Goal: Task Accomplishment & Management: Use online tool/utility

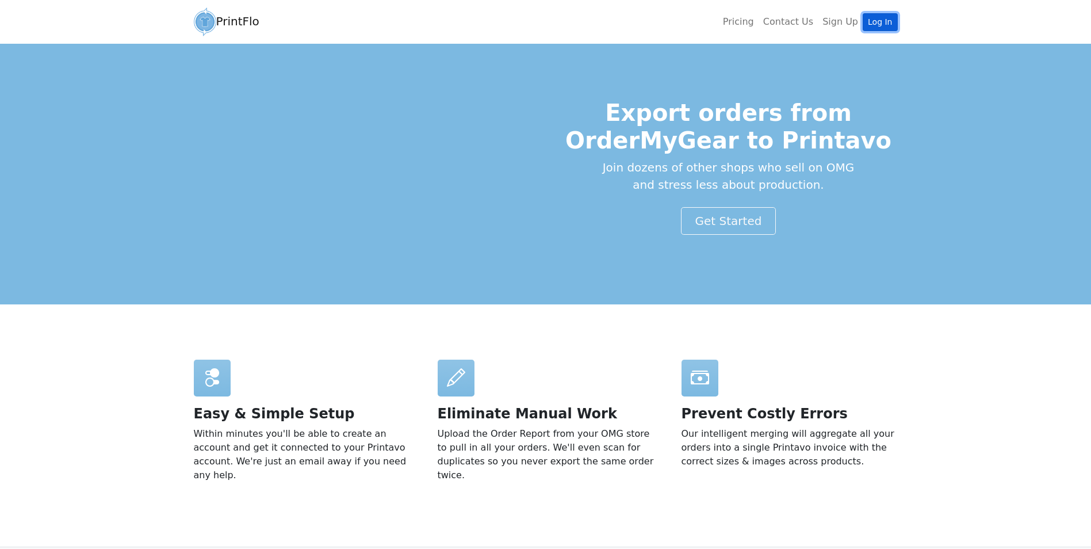
click at [883, 16] on link "Log In" at bounding box center [880, 22] width 35 height 18
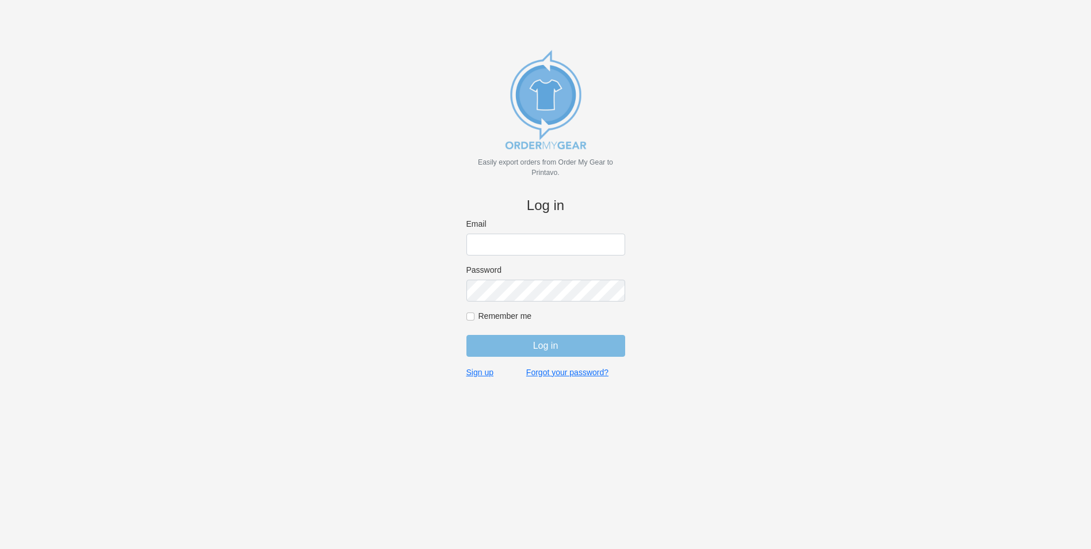
type input "bminkoff@shenkcompany.com"
click at [566, 339] on input "Log in" at bounding box center [546, 346] width 159 height 22
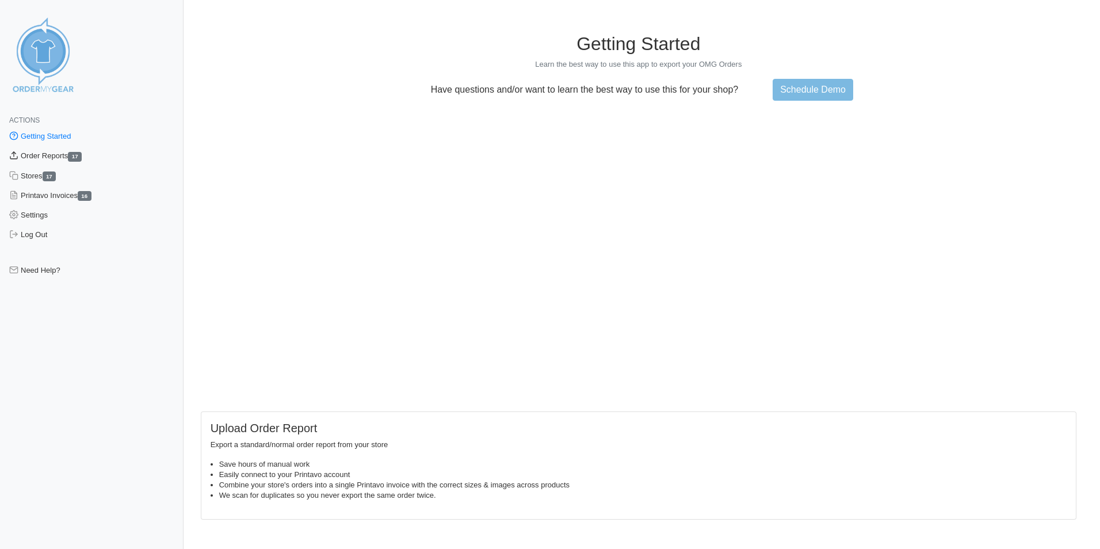
click at [59, 159] on link "Order Reports 17" at bounding box center [92, 156] width 184 height 20
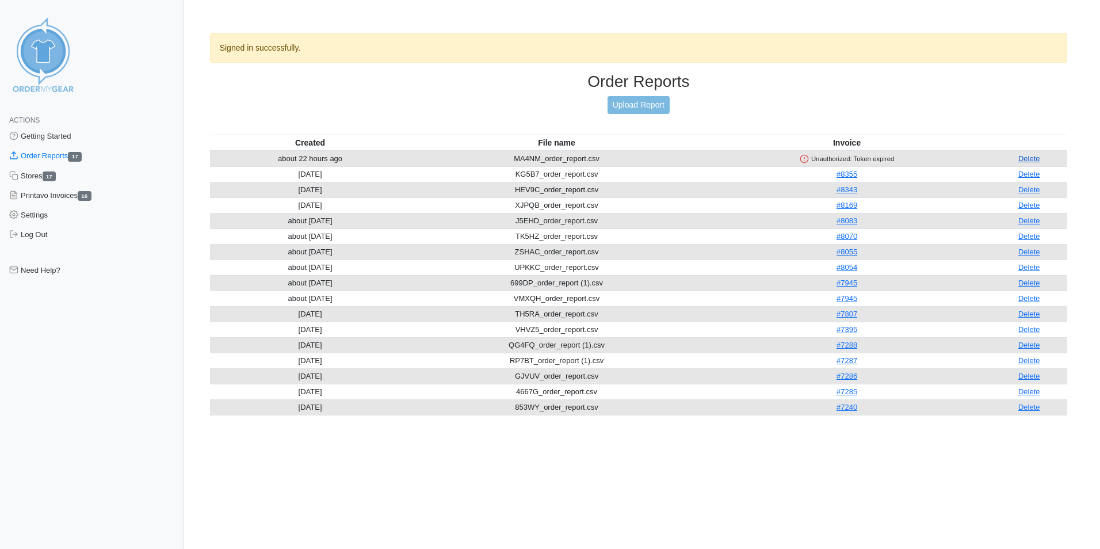
click at [1034, 159] on link "Delete" at bounding box center [1029, 158] width 22 height 9
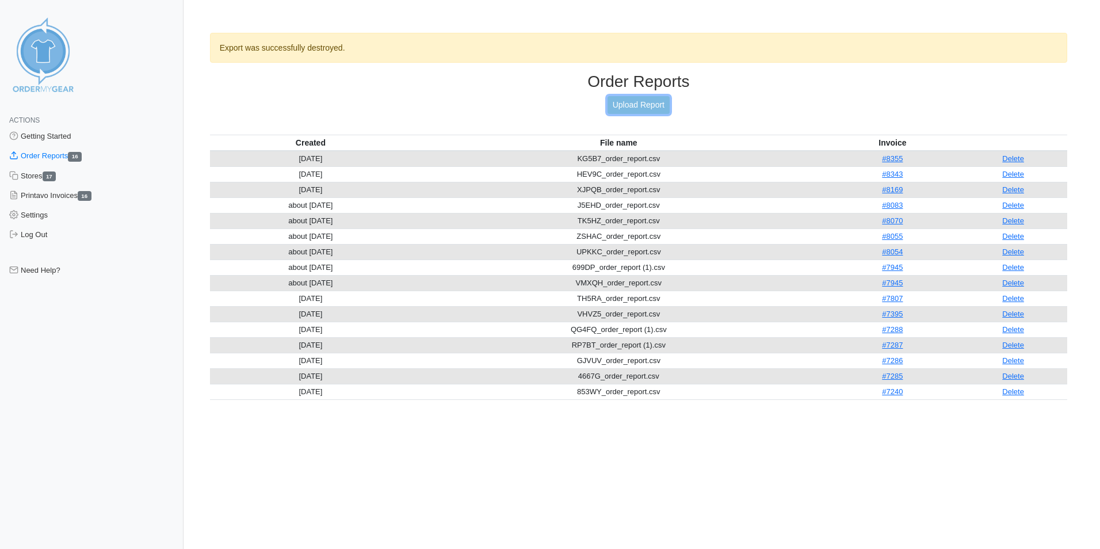
click at [648, 109] on link "Upload Report" at bounding box center [639, 105] width 62 height 18
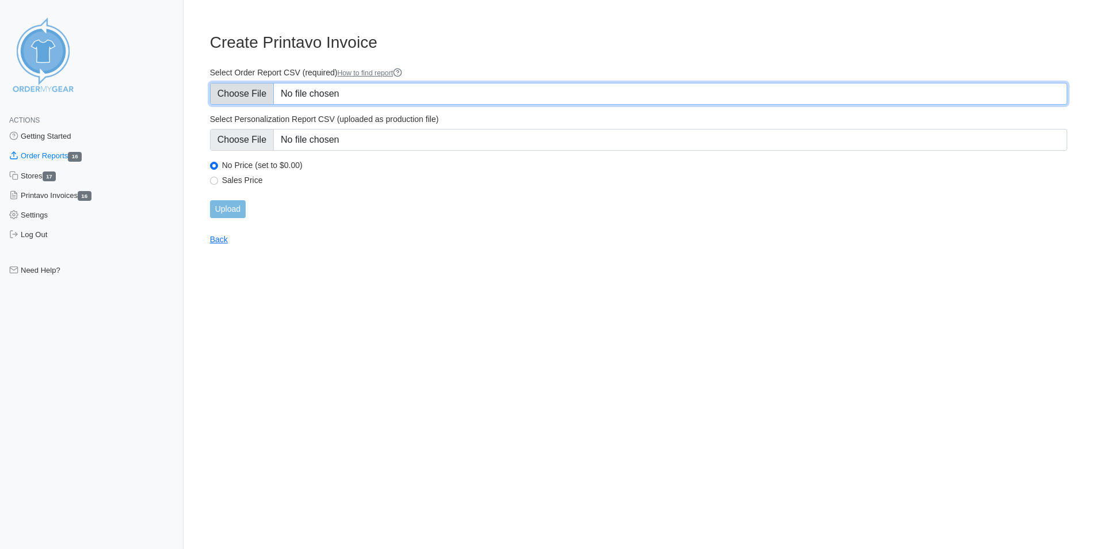
click at [335, 92] on input "Select Order Report CSV (required) How to find report" at bounding box center [638, 94] width 857 height 22
type input "C:\fakepath\83K3U_order_report.csv"
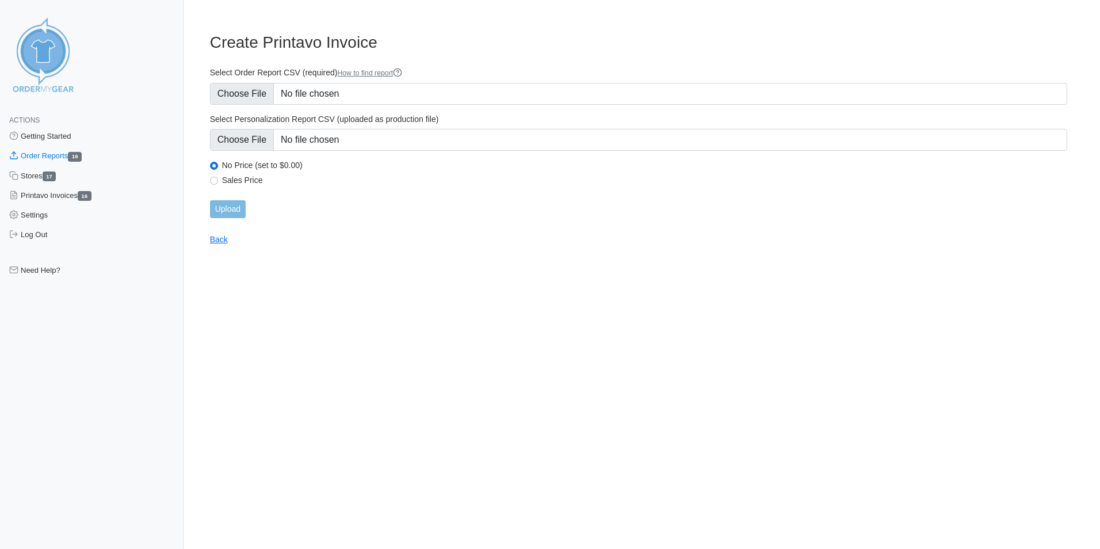
click at [219, 177] on div "Sales Price" at bounding box center [638, 182] width 857 height 14
click at [217, 180] on input "Sales Price" at bounding box center [214, 181] width 8 height 8
radio input "true"
click at [231, 210] on input "Upload" at bounding box center [228, 209] width 36 height 18
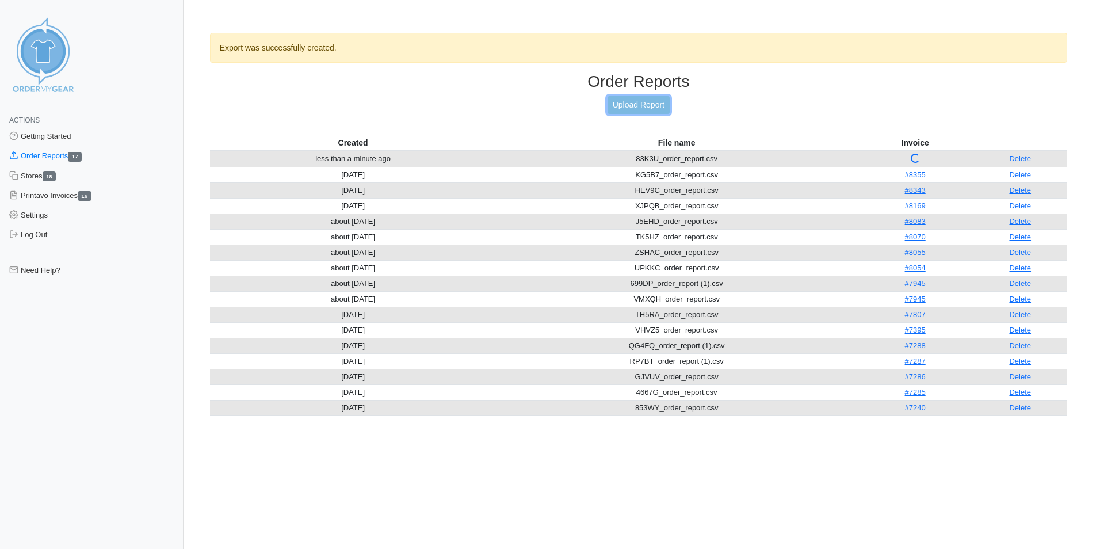
click at [659, 105] on link "Upload Report" at bounding box center [639, 105] width 62 height 18
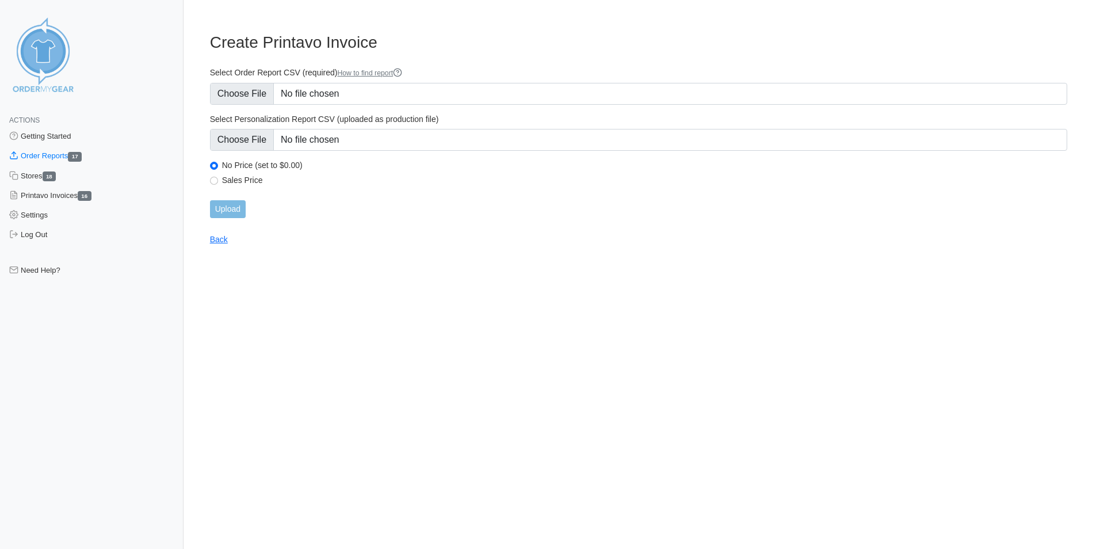
click at [49, 157] on link "Order Reports 17" at bounding box center [92, 156] width 184 height 20
